Goal: Task Accomplishment & Management: Use online tool/utility

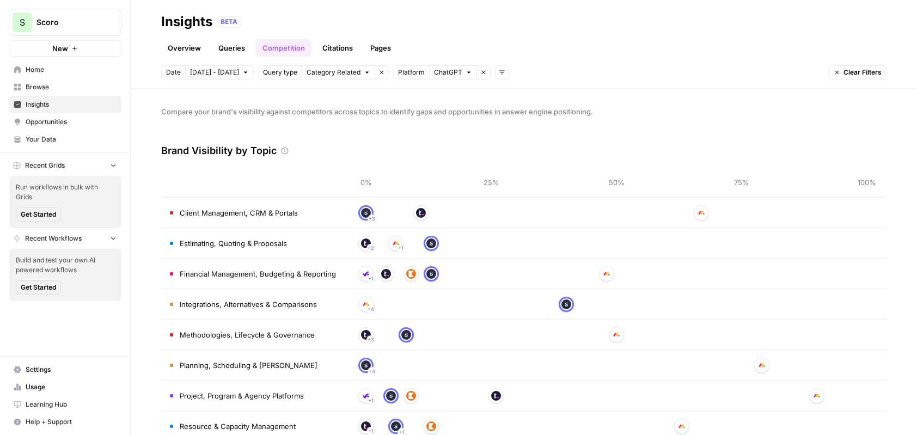
click at [87, 101] on span "Insights" at bounding box center [71, 105] width 91 height 10
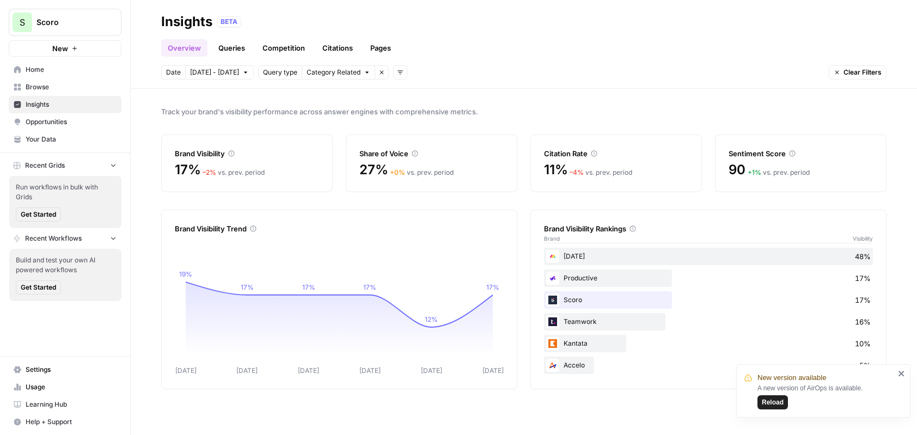
click at [230, 51] on link "Queries" at bounding box center [232, 47] width 40 height 17
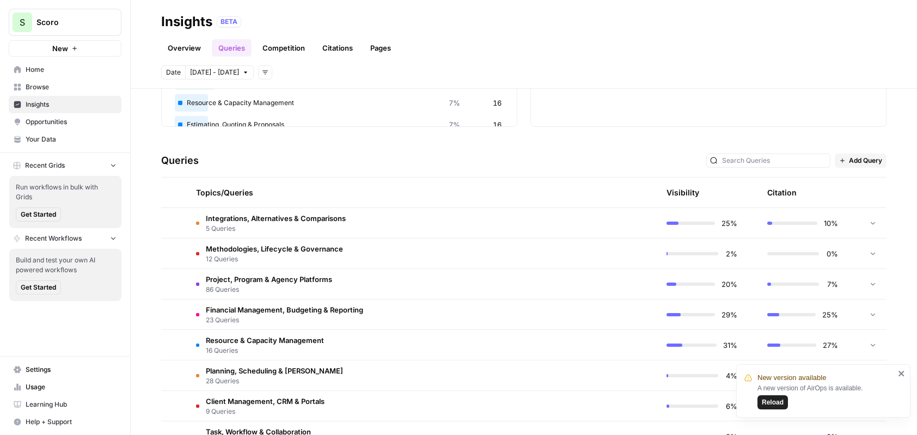
scroll to position [194, 0]
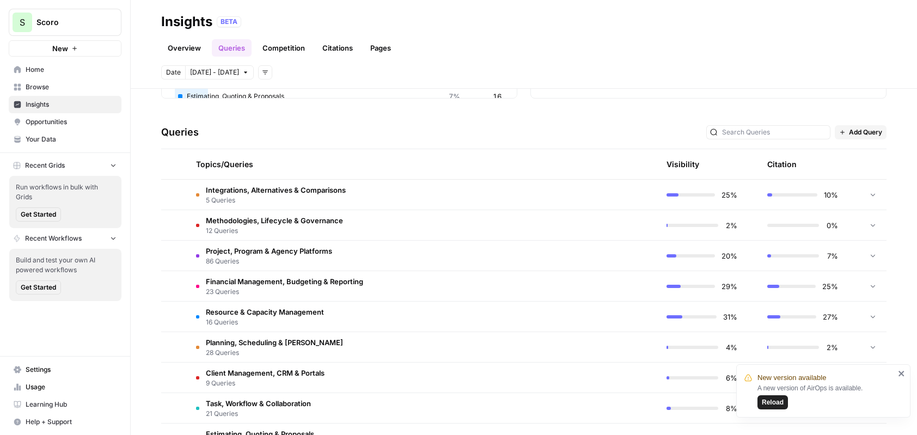
click at [857, 133] on span "Add Query" at bounding box center [865, 132] width 33 height 10
click at [854, 172] on span "Bulk Upload" at bounding box center [867, 171] width 40 height 11
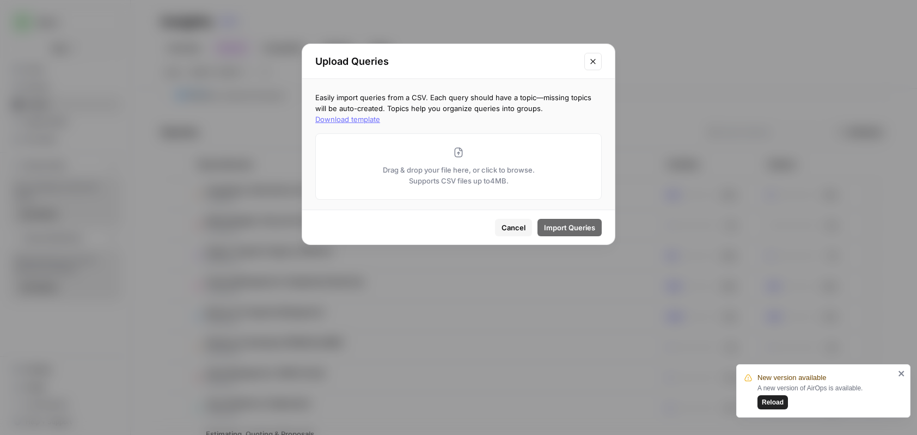
click at [433, 152] on div "Drag & drop your file here, or click to browse. Supports CSV files up to 4 MB." at bounding box center [458, 166] width 286 height 66
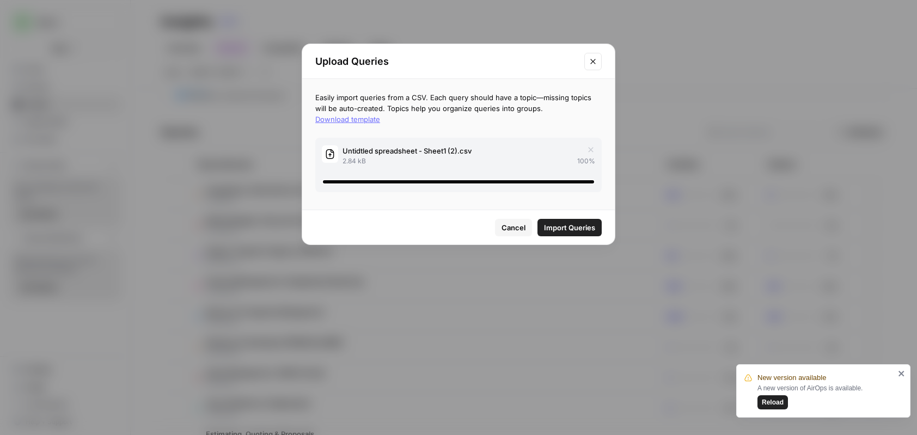
click at [579, 222] on span "Import Queries" at bounding box center [569, 227] width 51 height 11
click at [594, 62] on icon "Close modal" at bounding box center [593, 61] width 9 height 9
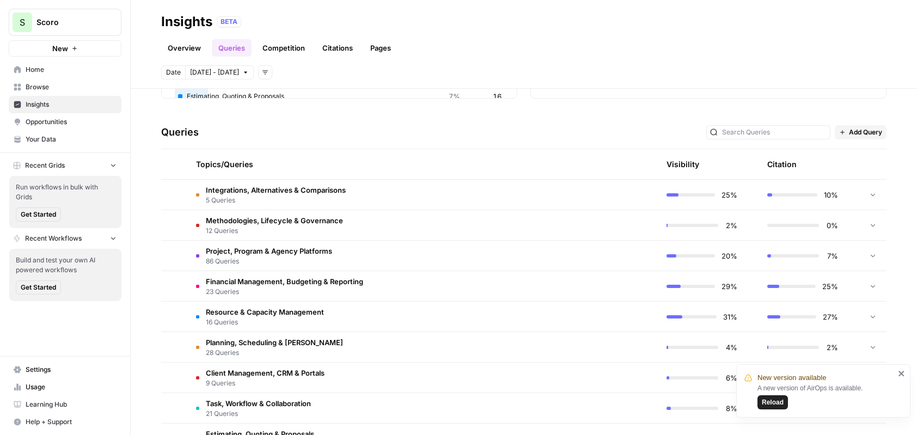
click at [858, 136] on span "Add Query" at bounding box center [865, 132] width 33 height 10
click at [876, 171] on span "Bulk Upload" at bounding box center [867, 171] width 40 height 11
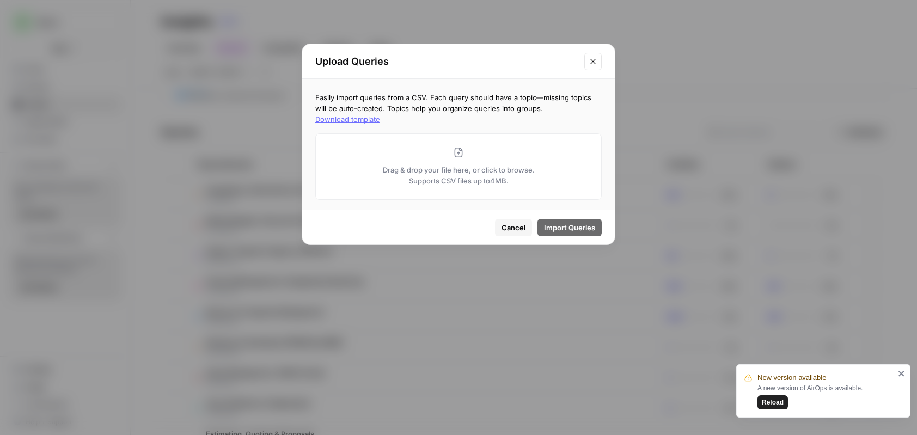
click at [561, 146] on div "Drag & drop your file here, or click to browse. Supports CSV files up to 4 MB." at bounding box center [458, 166] width 286 height 66
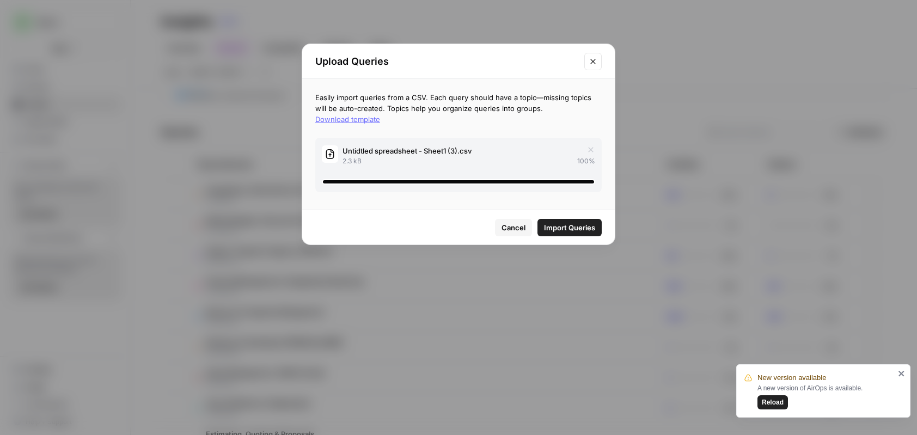
click at [582, 231] on span "Import Queries" at bounding box center [569, 227] width 51 height 11
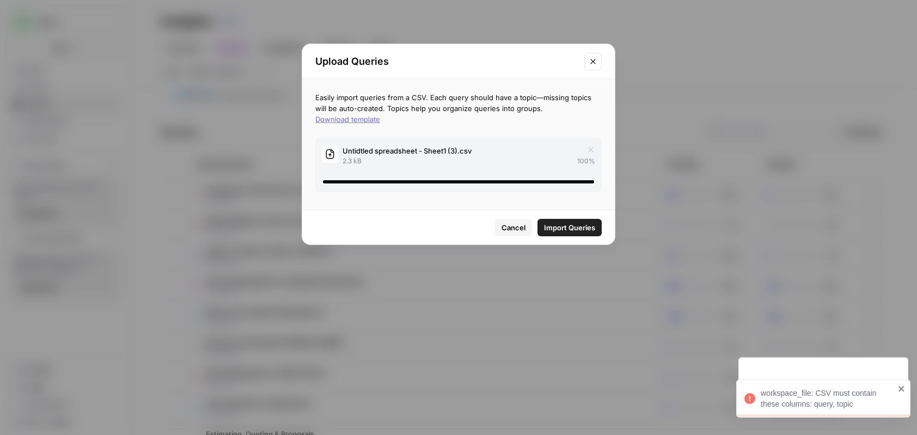
click at [526, 226] on button "Cancel" at bounding box center [513, 227] width 37 height 17
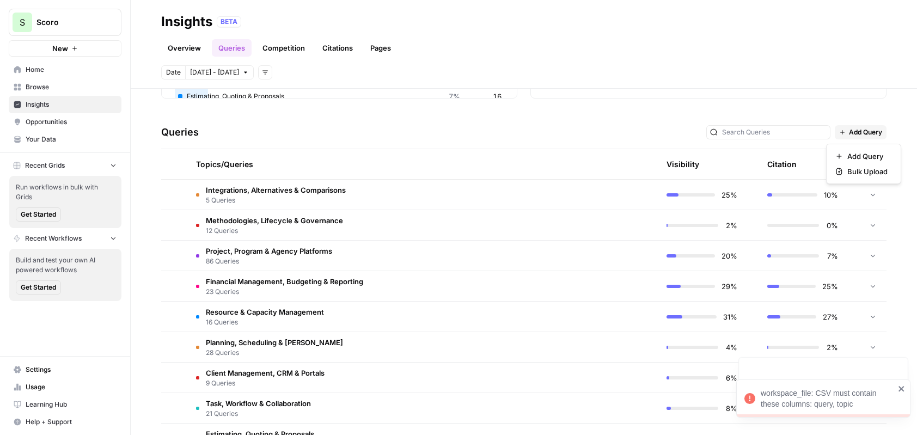
click at [849, 134] on span "Add Query" at bounding box center [865, 132] width 33 height 10
click at [853, 170] on span "Bulk Upload" at bounding box center [867, 171] width 40 height 11
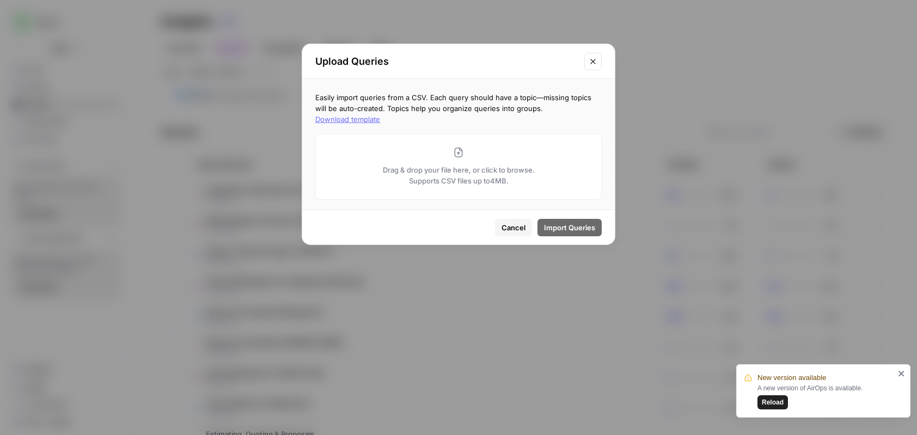
drag, startPoint x: 559, startPoint y: 113, endPoint x: 574, endPoint y: 169, distance: 58.1
click at [574, 169] on div "Easily import queries from a CSV. Each query should have a topic—missing topics…" at bounding box center [458, 144] width 313 height 131
click at [480, 151] on div "Drag & drop your file here, or click to browse. Supports CSV files up to 4 MB." at bounding box center [458, 166] width 286 height 66
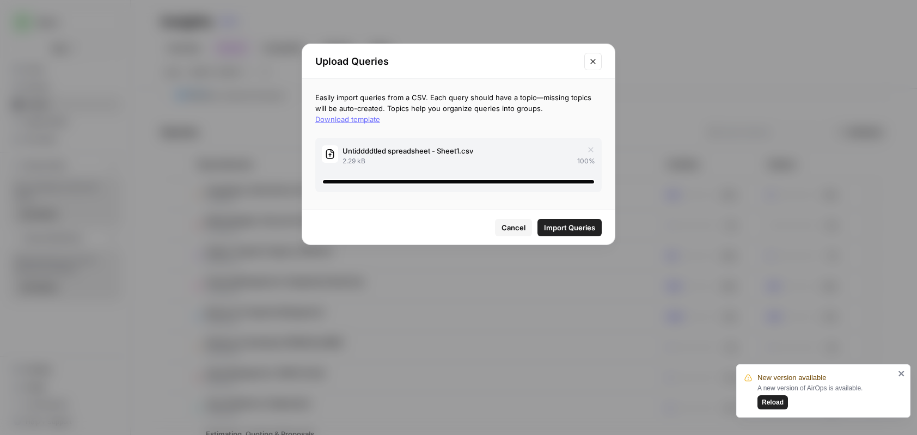
click at [577, 227] on span "Import Queries" at bounding box center [569, 227] width 51 height 11
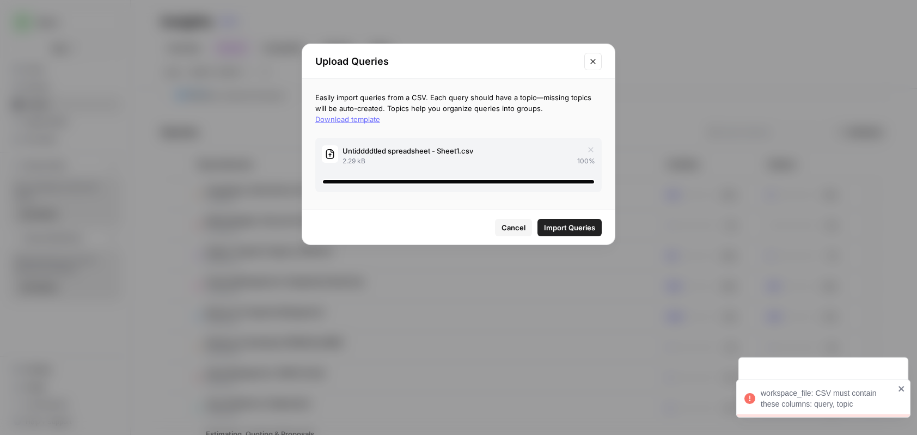
click at [380, 114] on button "Download template" at bounding box center [347, 119] width 65 height 11
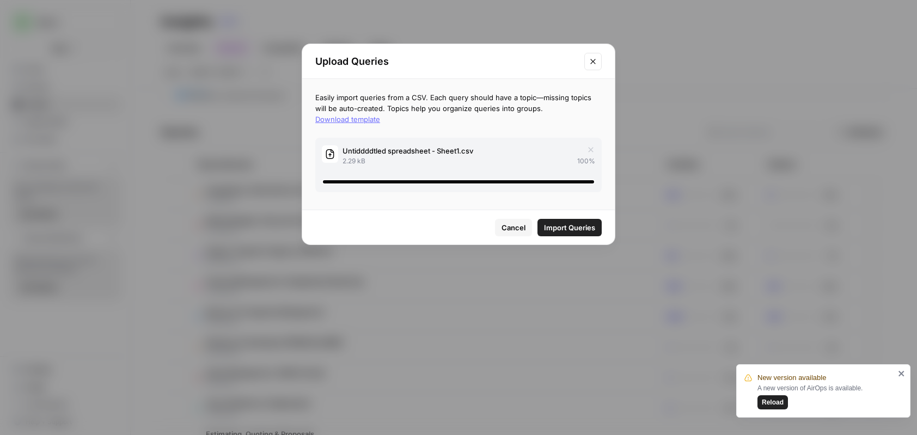
click at [540, 226] on button "Import Queries" at bounding box center [570, 227] width 64 height 17
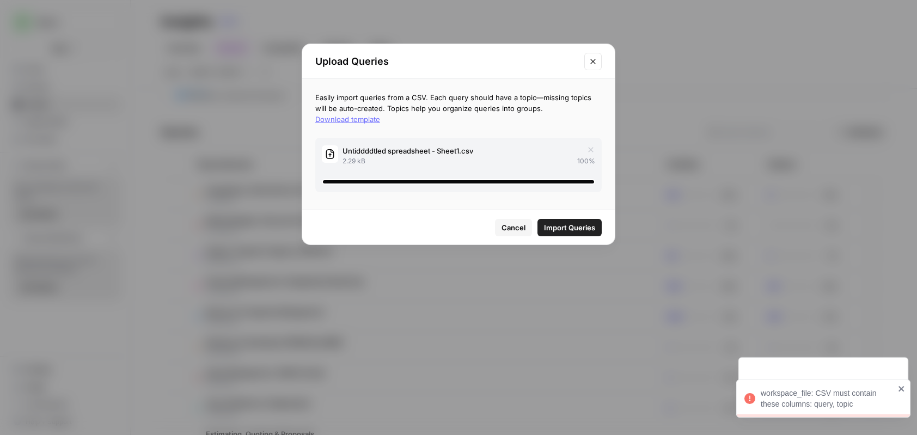
click at [518, 226] on span "Cancel" at bounding box center [514, 227] width 24 height 11
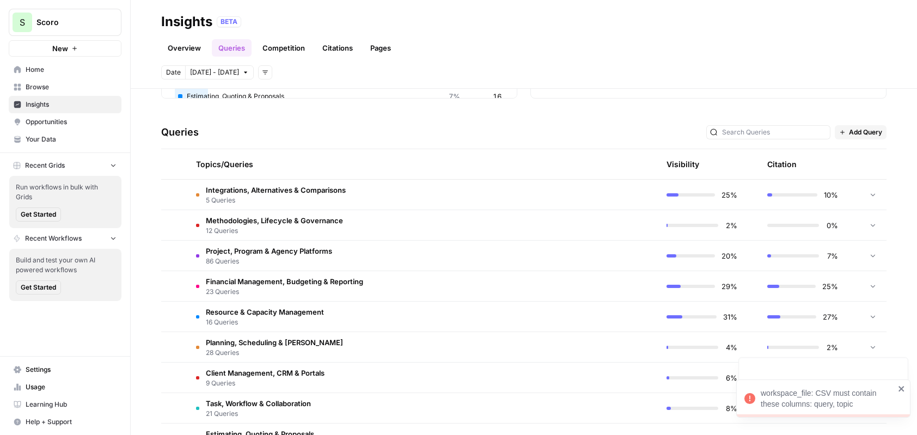
click at [868, 135] on span "Add Query" at bounding box center [865, 132] width 33 height 10
click at [861, 169] on span "Bulk Upload" at bounding box center [867, 171] width 40 height 11
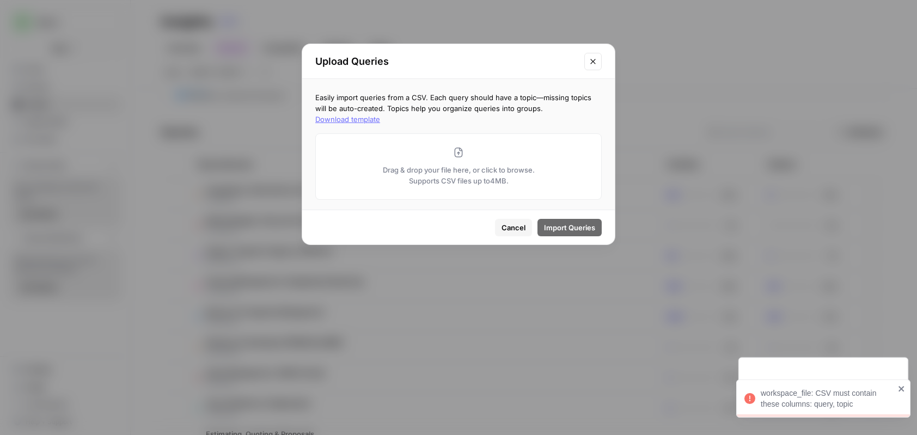
click at [516, 152] on div "Drag & drop your file here, or click to browse. Supports CSV files up to 4 MB." at bounding box center [458, 166] width 286 height 66
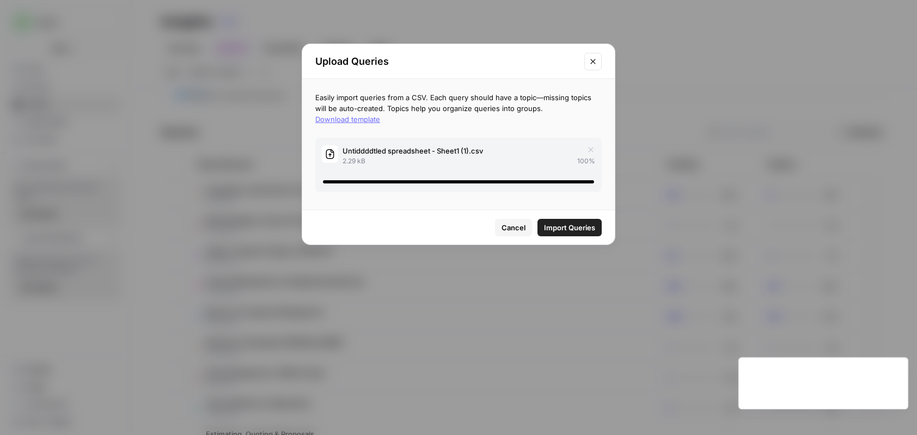
click at [581, 230] on span "Import Queries" at bounding box center [569, 227] width 51 height 11
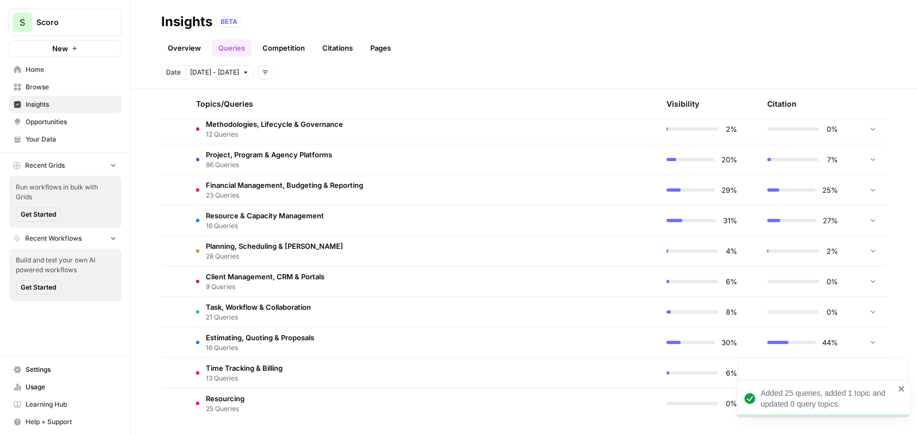
scroll to position [291, 0]
click at [785, 405] on button "Reload" at bounding box center [773, 402] width 30 height 14
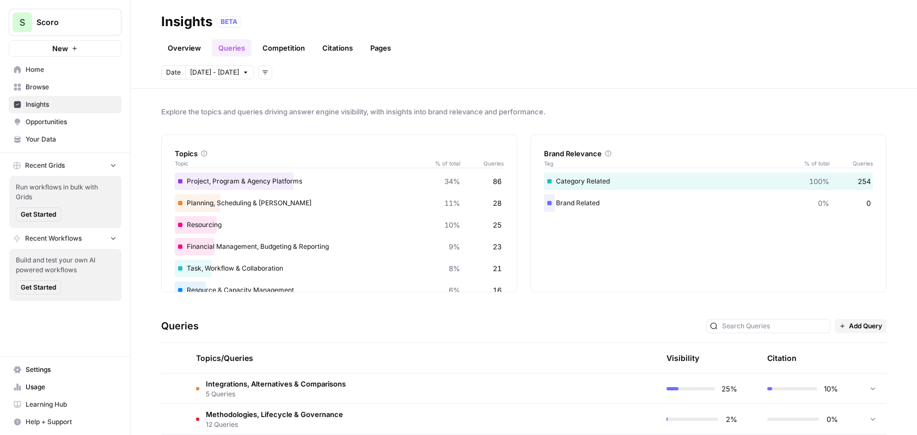
click at [216, 227] on div "Resourcing 10% 25" at bounding box center [339, 224] width 329 height 17
click at [187, 222] on div "Resourcing 10% 25" at bounding box center [339, 224] width 329 height 17
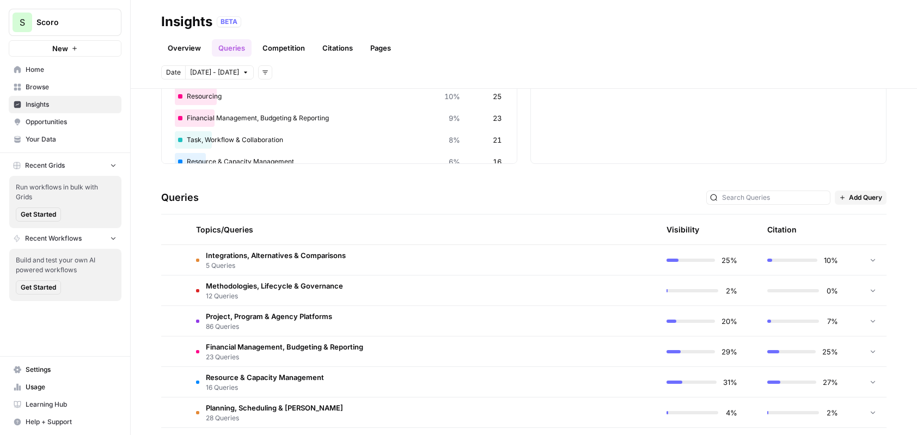
scroll to position [291, 0]
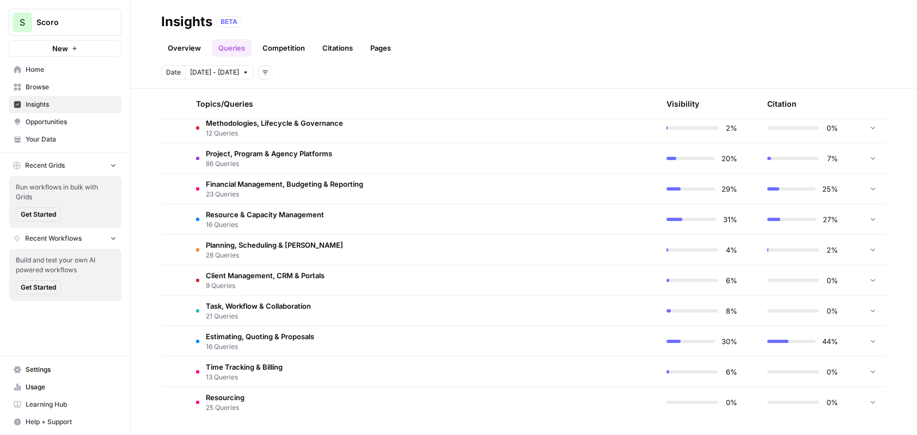
click at [304, 395] on td "Resourcing 25 Queries" at bounding box center [370, 402] width 367 height 30
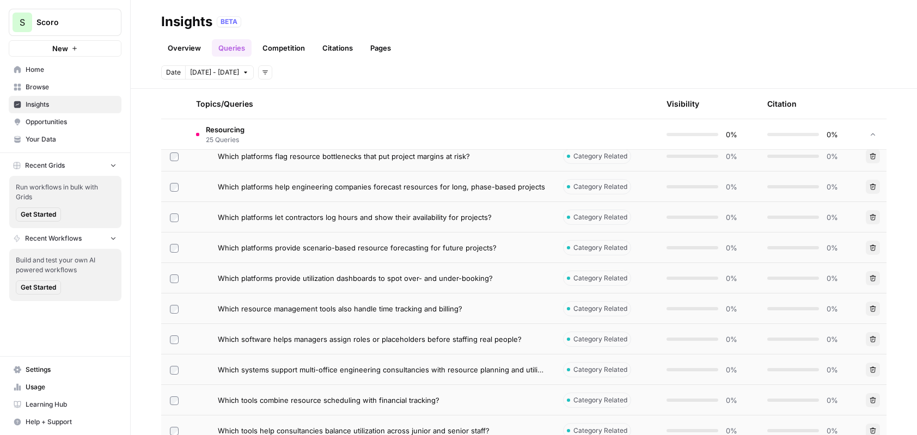
scroll to position [1054, 0]
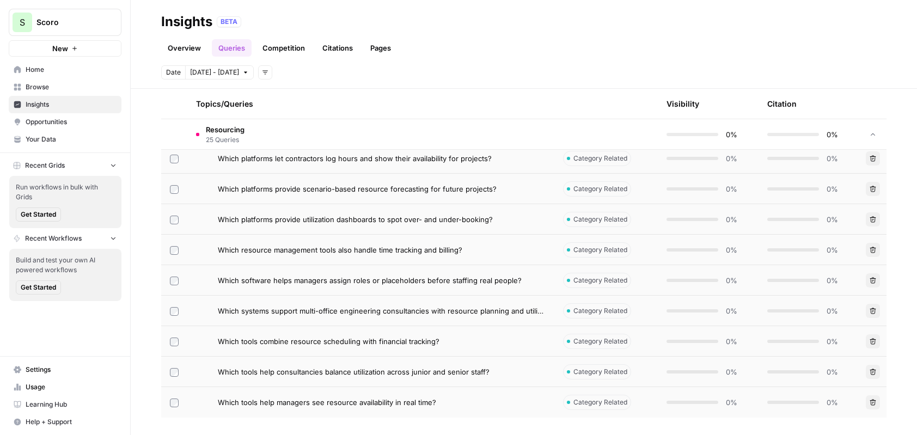
click at [190, 50] on link "Overview" at bounding box center [184, 47] width 46 height 17
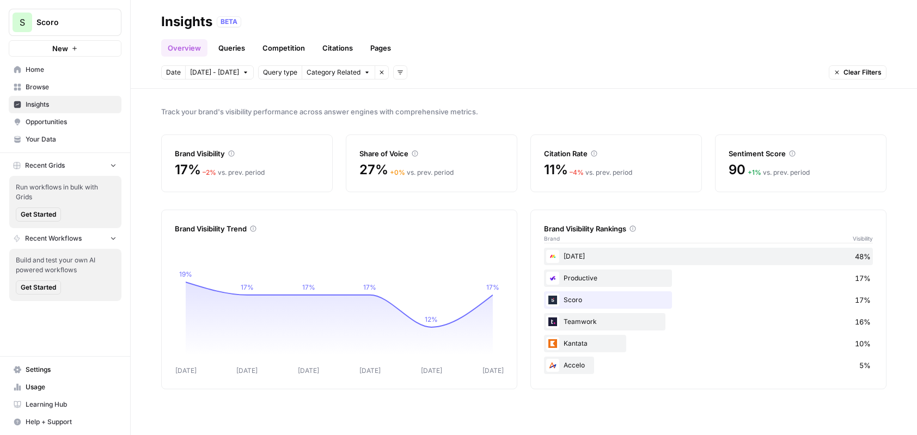
click at [341, 75] on span "Category Related" at bounding box center [334, 73] width 54 height 10
click at [263, 73] on span "Query type" at bounding box center [280, 73] width 34 height 10
click at [399, 75] on button "Add filters" at bounding box center [400, 72] width 14 height 14
click at [413, 100] on span "Topic" at bounding box center [410, 96] width 28 height 11
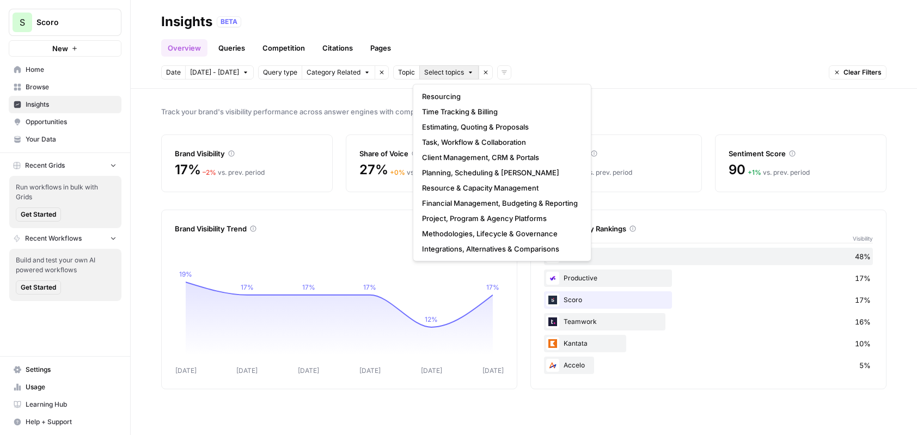
click at [438, 71] on span "Select topics" at bounding box center [444, 73] width 40 height 10
click at [448, 101] on span "Resourcing" at bounding box center [500, 96] width 156 height 11
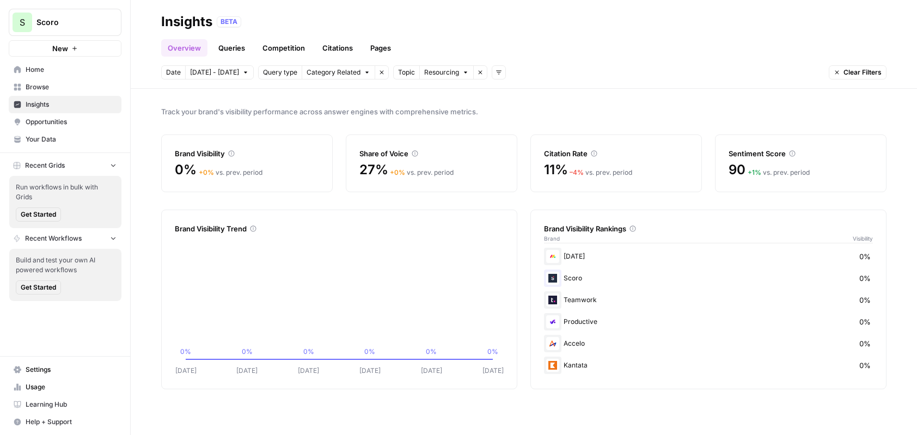
click at [534, 102] on div "Track your brand's visibility performance across answer engines with comprehens…" at bounding box center [524, 262] width 786 height 346
click at [379, 75] on icon "button" at bounding box center [382, 72] width 7 height 7
click at [534, 62] on header "Insights BETA Overview Queries Competition Citations Pages Date Oct 4 - Oct 10 …" at bounding box center [524, 44] width 786 height 89
click at [225, 50] on link "Queries" at bounding box center [232, 47] width 40 height 17
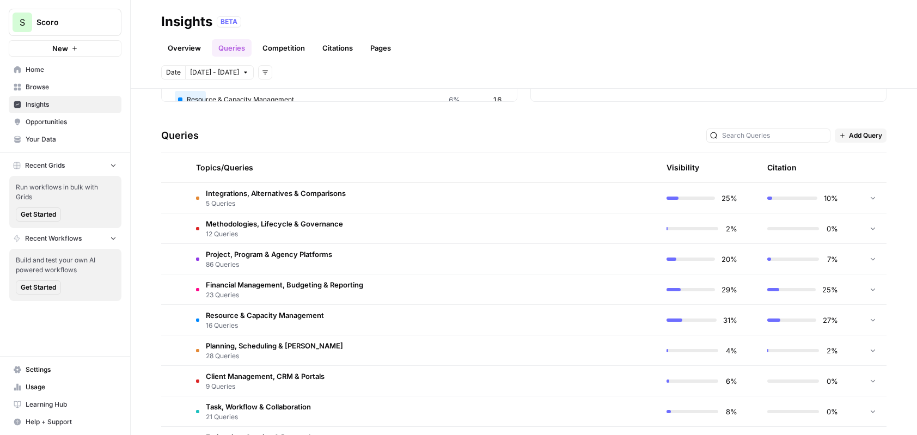
scroll to position [291, 0]
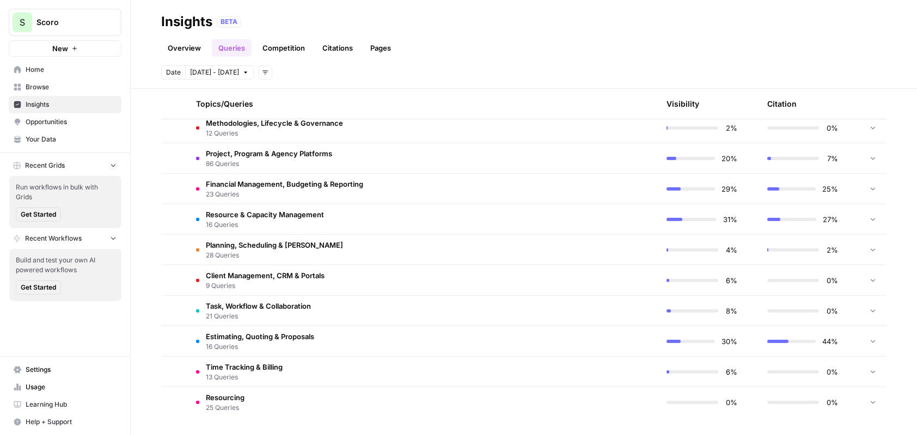
click at [371, 353] on td "Estimating, Quoting & Proposals 16 Queries" at bounding box center [370, 341] width 367 height 30
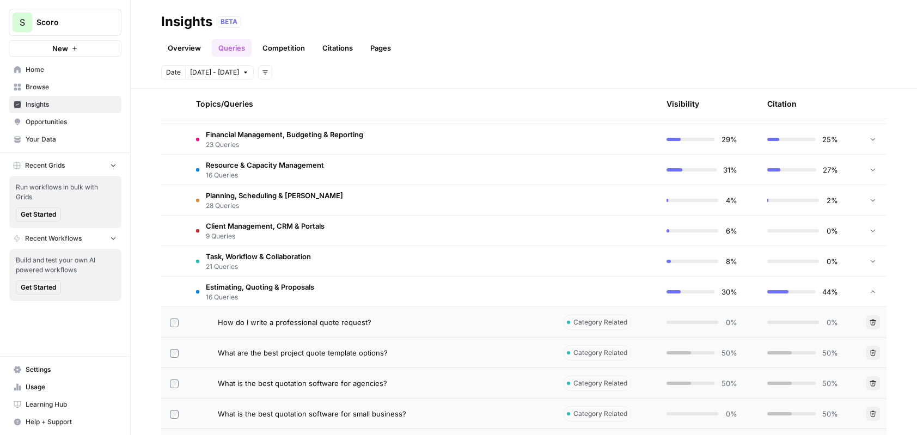
scroll to position [365, 0]
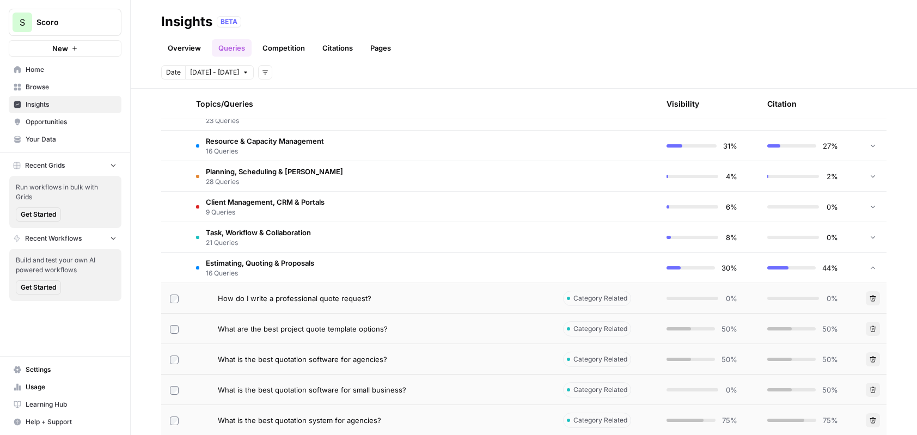
click at [378, 304] on td "How do I write a professional quote request?" at bounding box center [370, 298] width 367 height 30
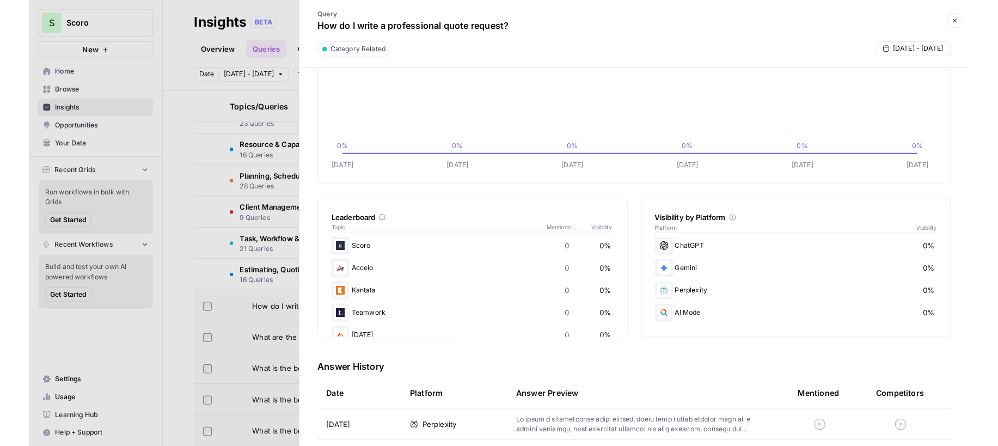
scroll to position [46, 0]
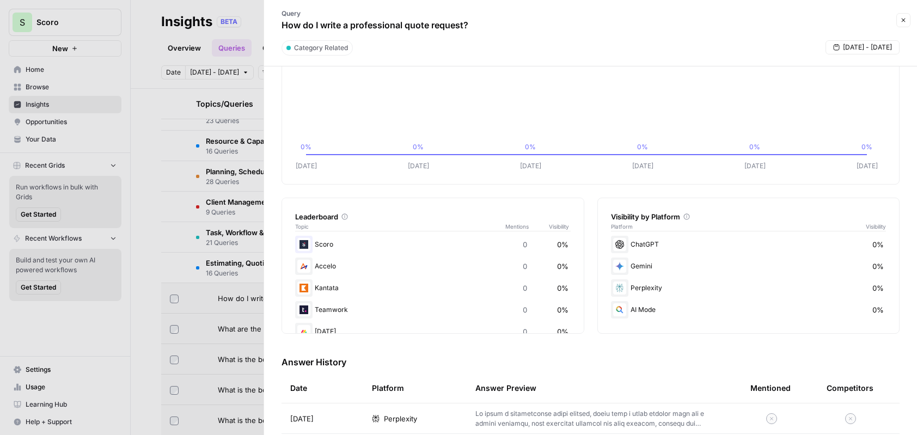
click at [273, 185] on div "Query Visibility Oct 04 Oct 05 Oct 06 Oct 07 Oct 08 Oct 09 0% 0% 0% 0% 0% 0% Oc…" at bounding box center [590, 250] width 653 height 369
click at [904, 24] on button "Close" at bounding box center [903, 20] width 14 height 14
